Goal: Transaction & Acquisition: Obtain resource

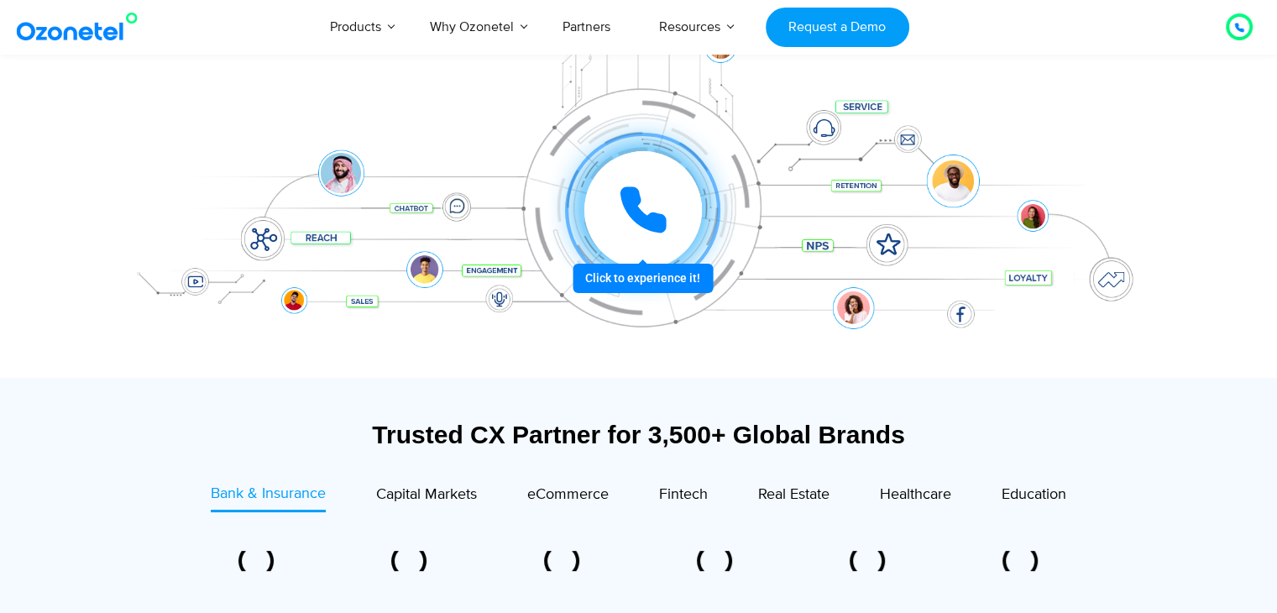
scroll to position [286, 0]
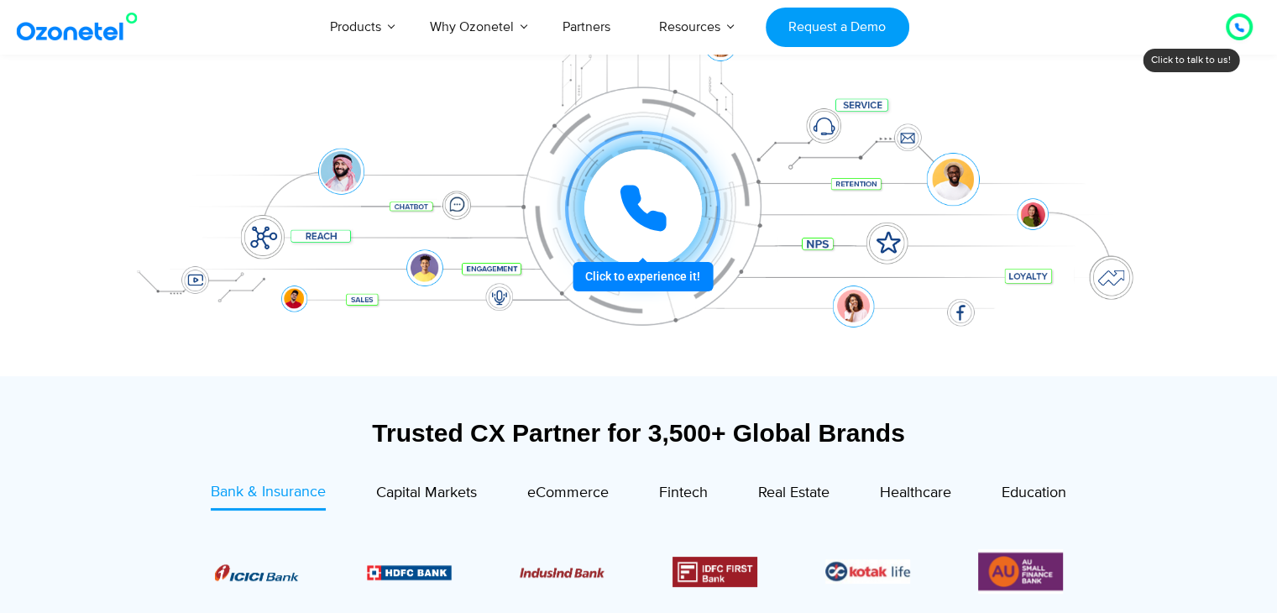
click at [664, 271] on div at bounding box center [642, 208] width 125 height 125
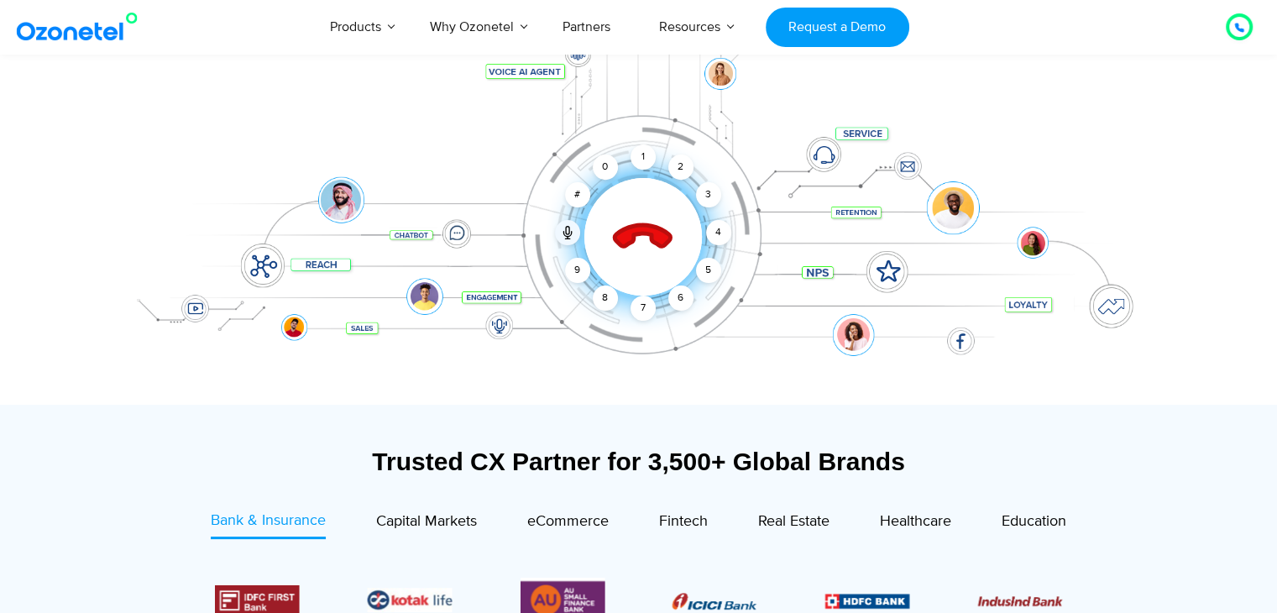
scroll to position [254, 0]
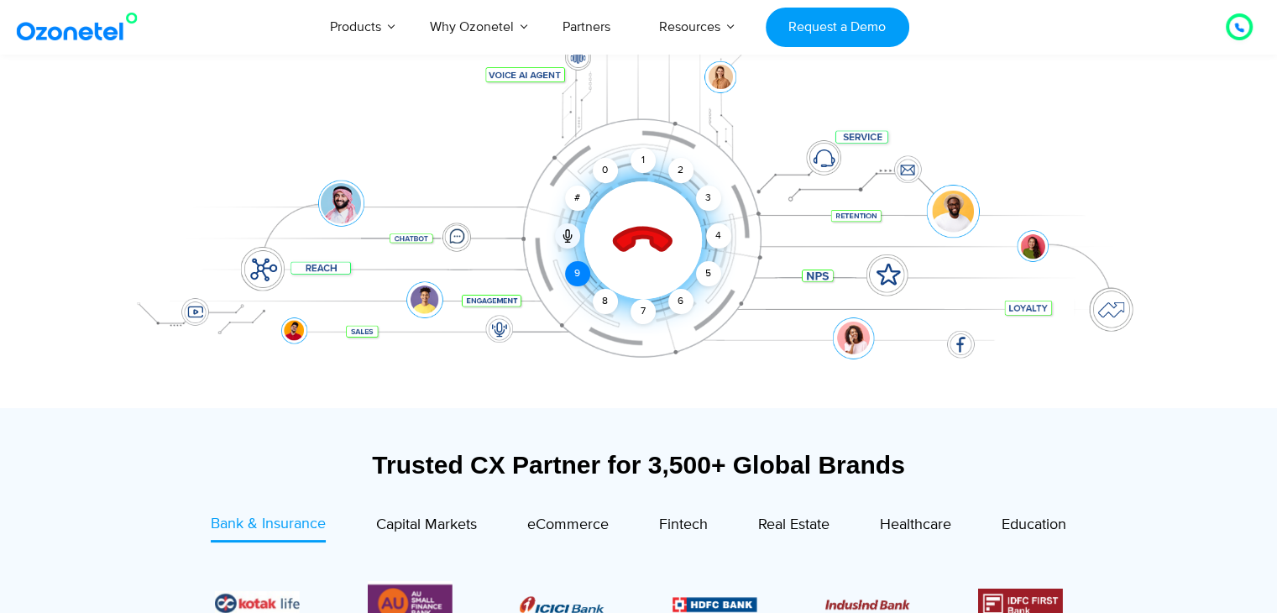
click at [578, 280] on div "9" at bounding box center [577, 273] width 25 height 25
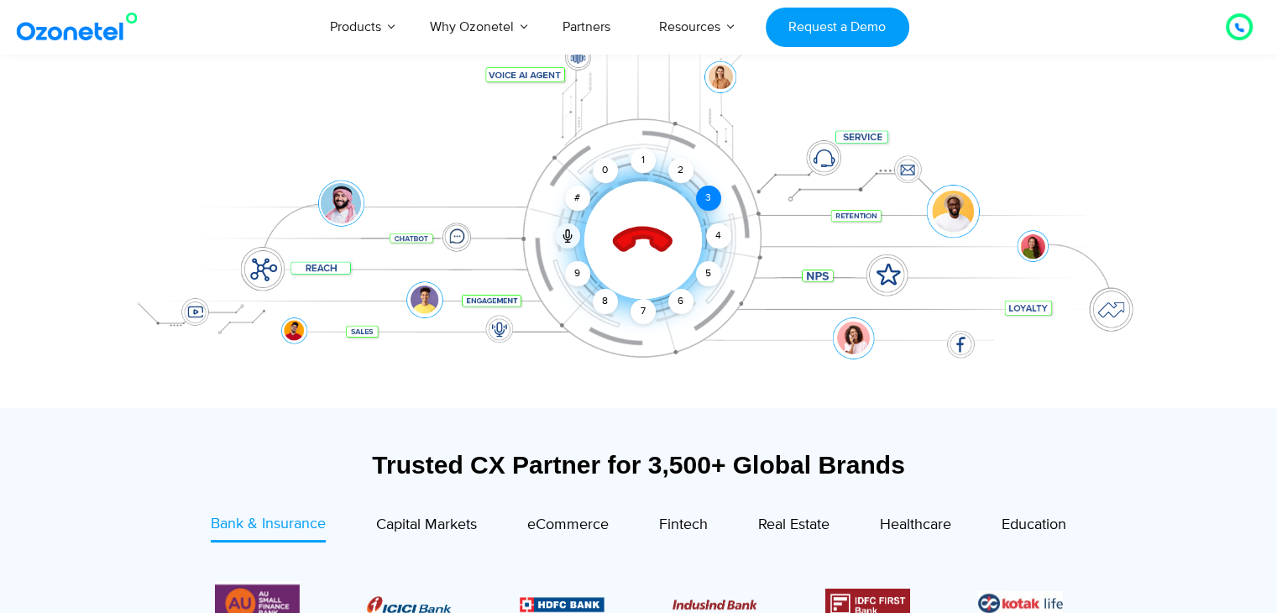
click at [697, 199] on div "3" at bounding box center [707, 198] width 25 height 25
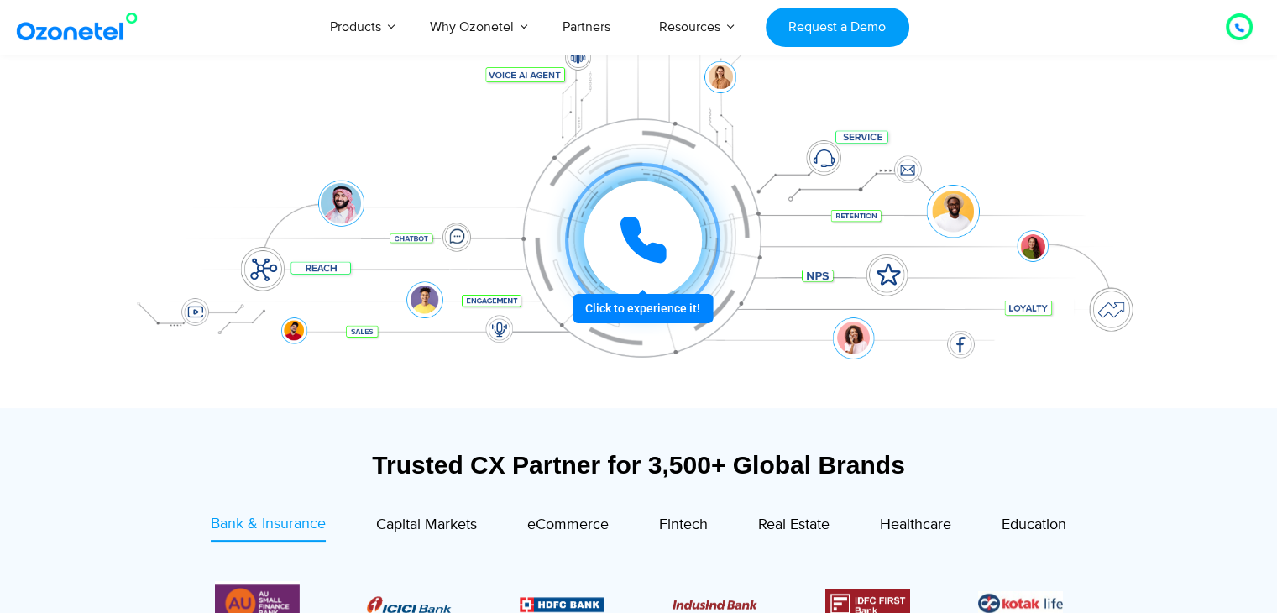
click at [635, 303] on div at bounding box center [642, 240] width 127 height 127
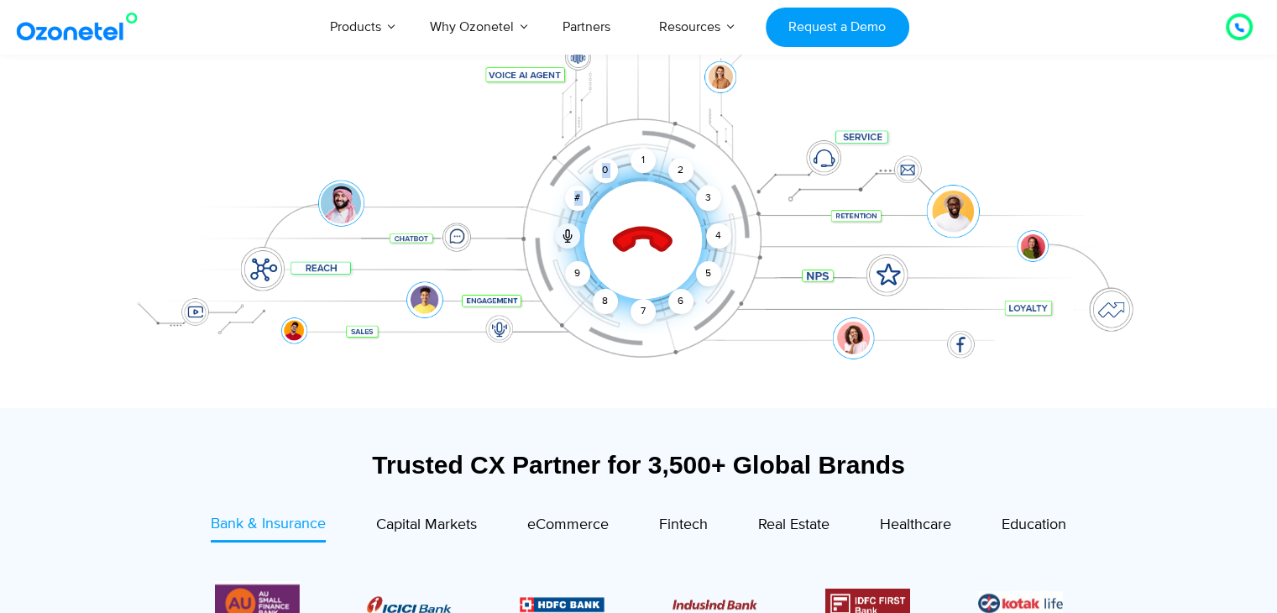
drag, startPoint x: 579, startPoint y: 270, endPoint x: 670, endPoint y: 219, distance: 103.8
click at [670, 219] on div "1 2 3 4 5 6 7 8 9 # 0" at bounding box center [644, 240] width 118 height 118
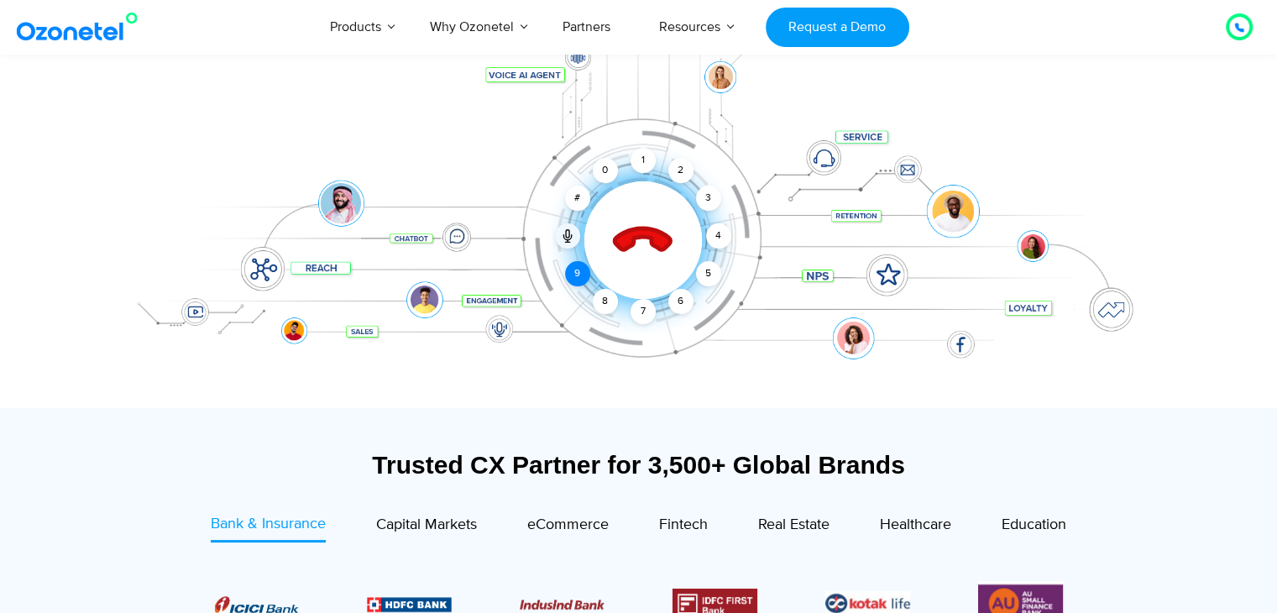
click at [576, 271] on div "9" at bounding box center [577, 273] width 25 height 25
click at [707, 199] on div "3" at bounding box center [707, 198] width 25 height 25
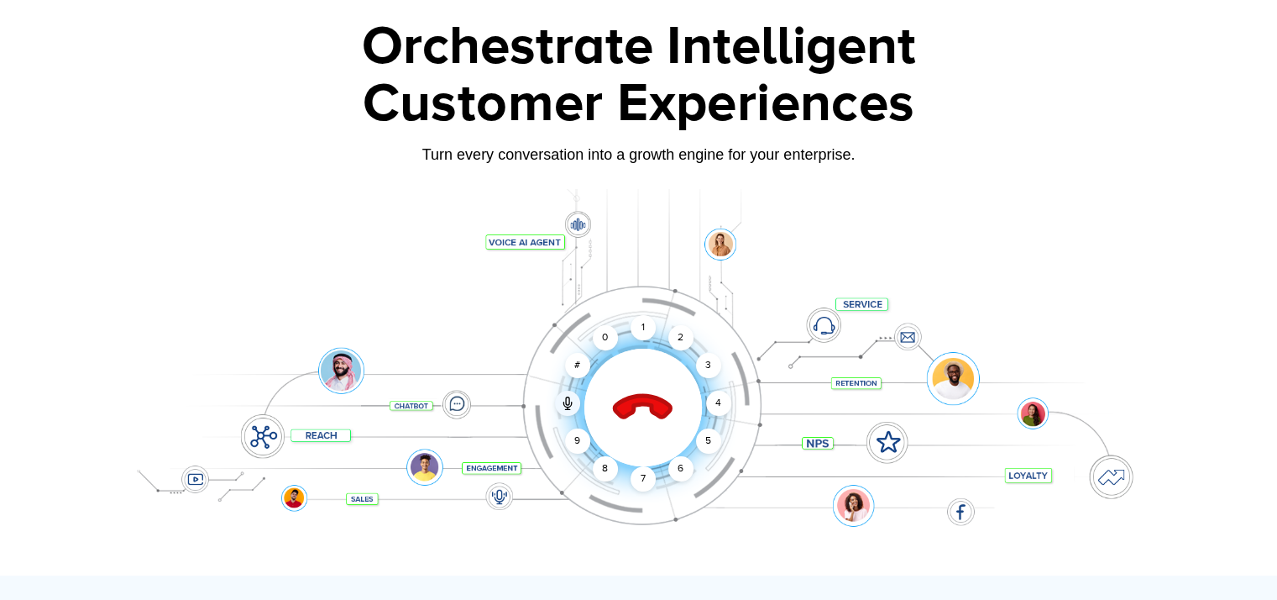
scroll to position [0, 0]
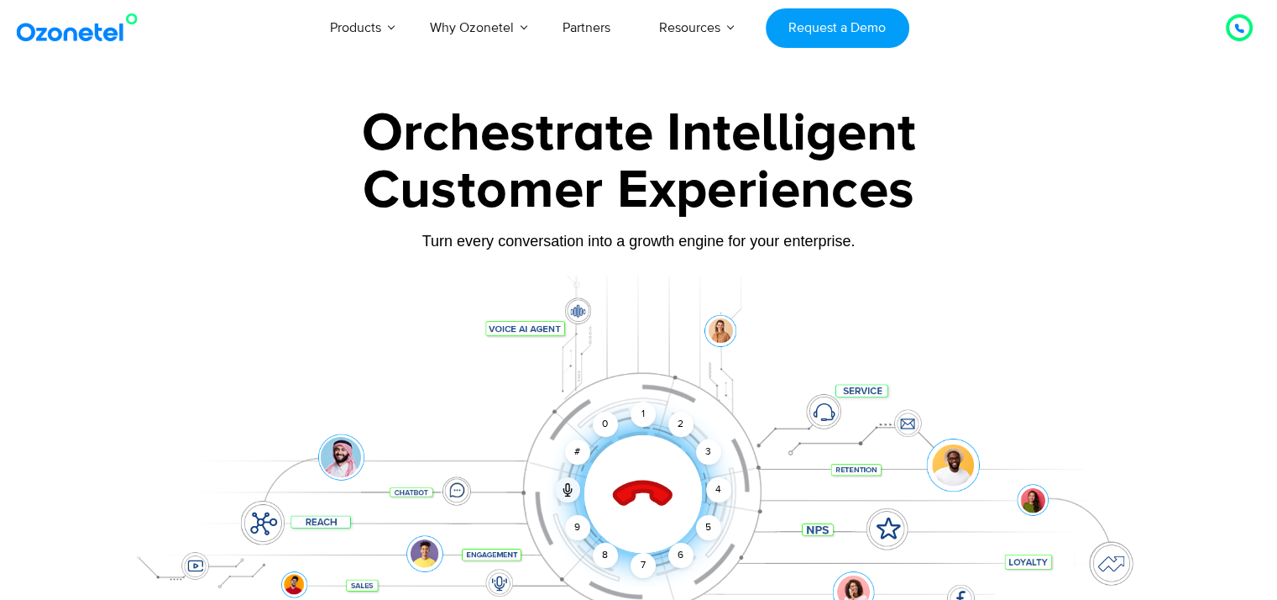
click at [1245, 29] on div at bounding box center [1239, 28] width 20 height 20
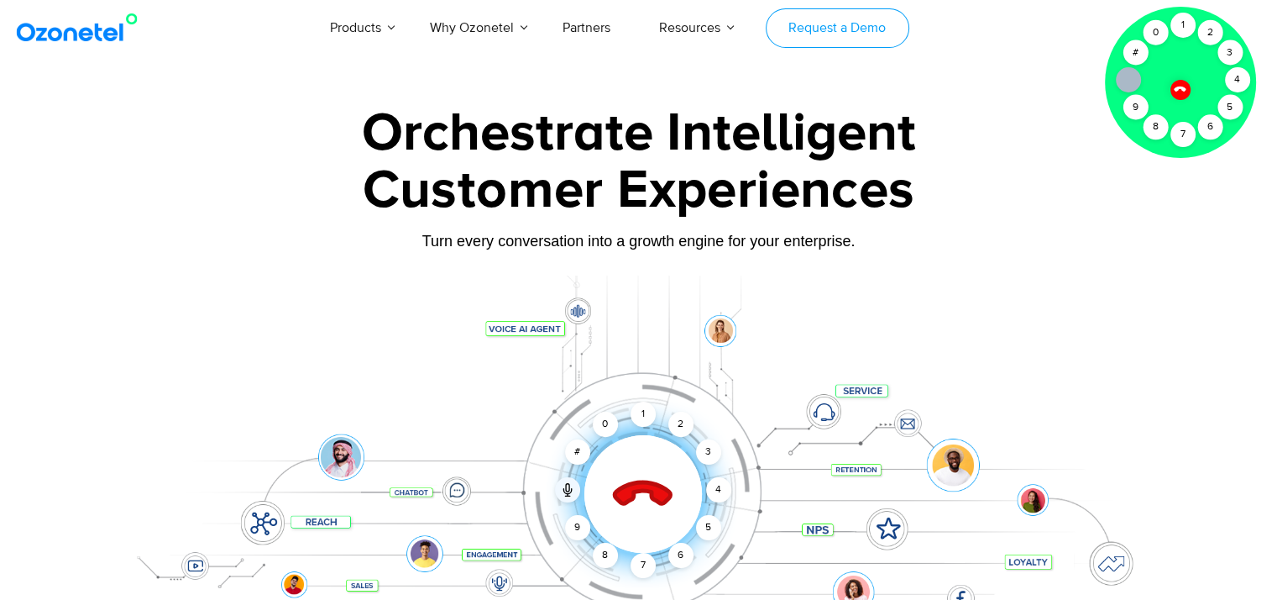
click at [868, 33] on link "Request a Demo" at bounding box center [838, 27] width 144 height 39
